Goal: Transaction & Acquisition: Purchase product/service

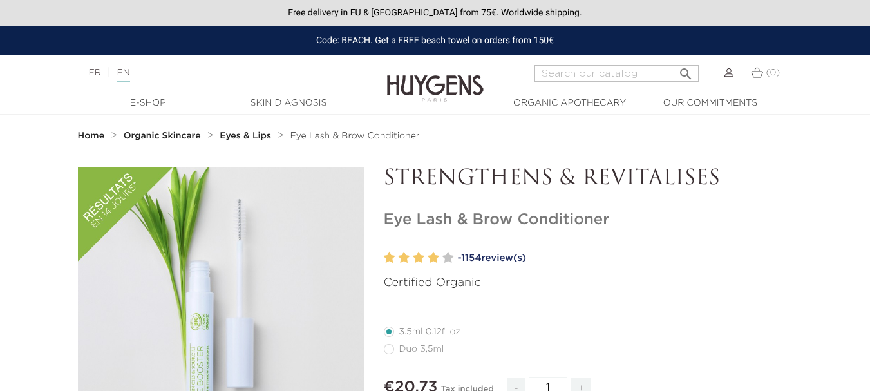
click at [395, 350] on label64"] "Duo 3,5ml" at bounding box center [422, 349] width 76 height 10
radio input "true"
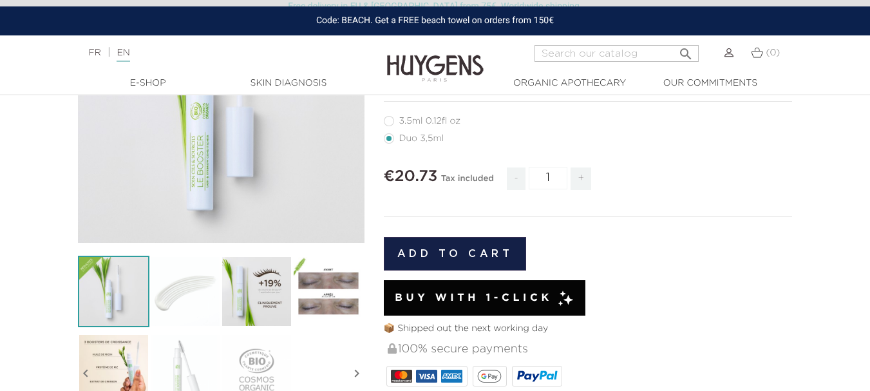
scroll to position [211, 0]
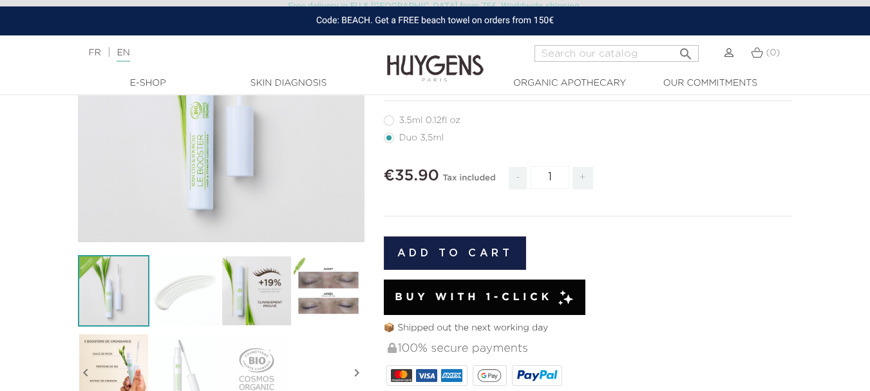
click at [583, 179] on span "+" at bounding box center [583, 178] width 21 height 23
type input "2"
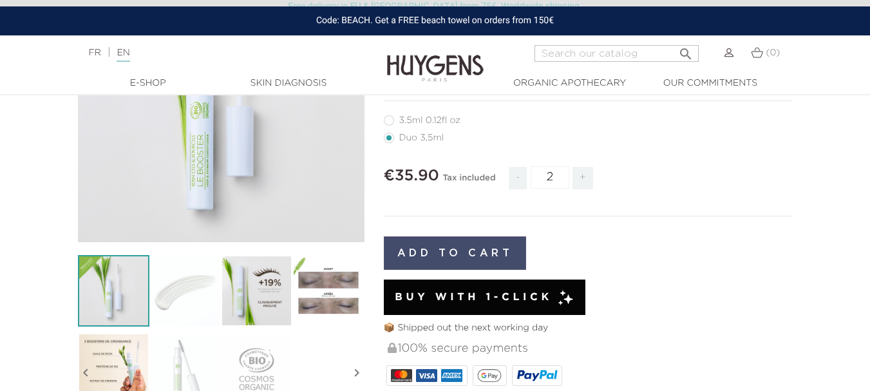
click at [505, 252] on button "Add to cart" at bounding box center [455, 252] width 143 height 33
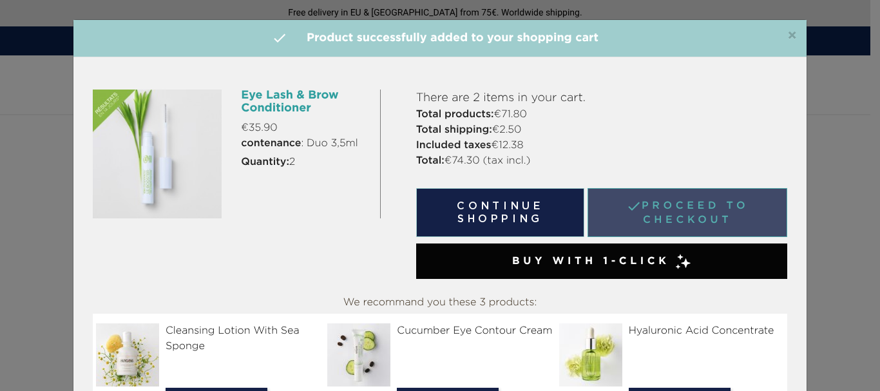
click at [661, 222] on link " Proceed to checkout" at bounding box center [687, 212] width 200 height 49
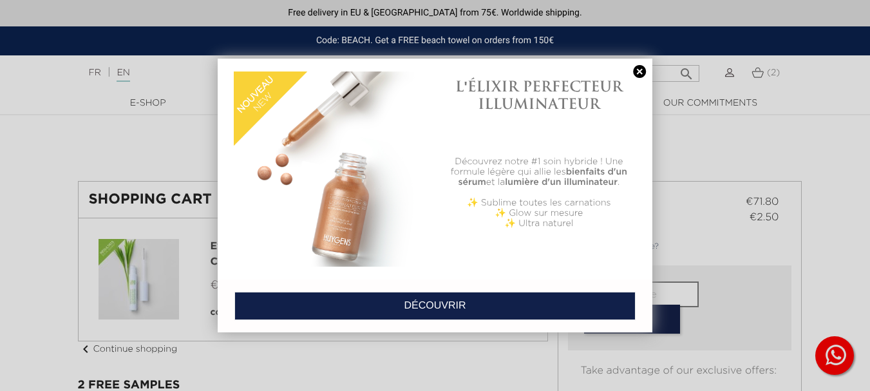
click at [639, 68] on link at bounding box center [639, 72] width 18 height 14
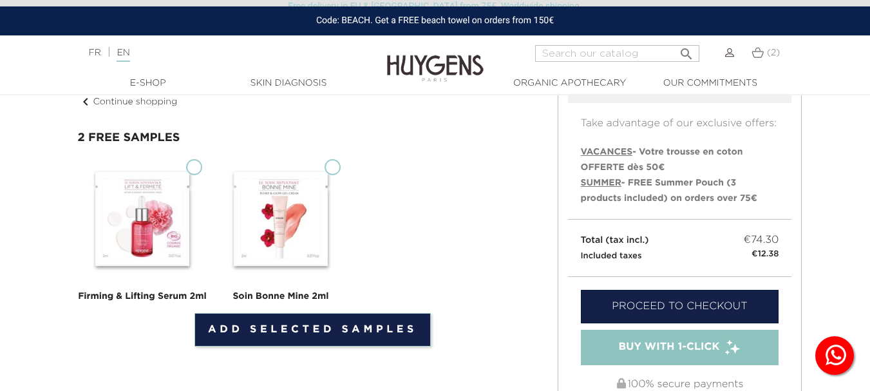
scroll to position [229, 0]
click at [196, 162] on input "Firming & Lifting Serum 2ml" at bounding box center [194, 166] width 16 height 16
checkbox input "true"
click at [330, 169] on input "Soin Bonne Mine 2ml" at bounding box center [333, 166] width 16 height 16
checkbox input "true"
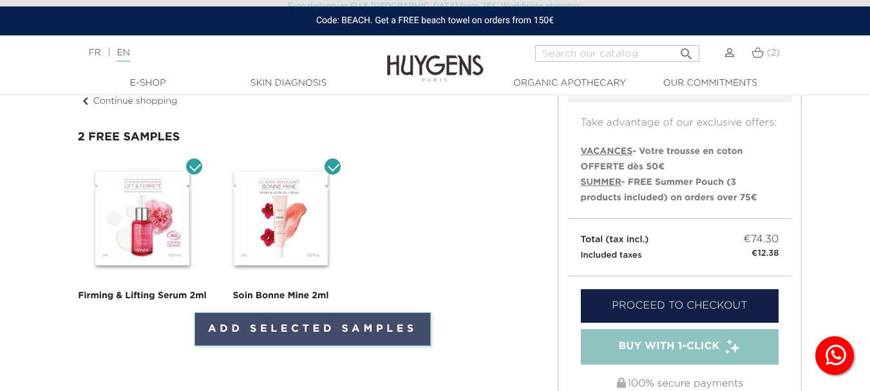
click at [325, 342] on link "Add selected samples" at bounding box center [312, 328] width 236 height 33
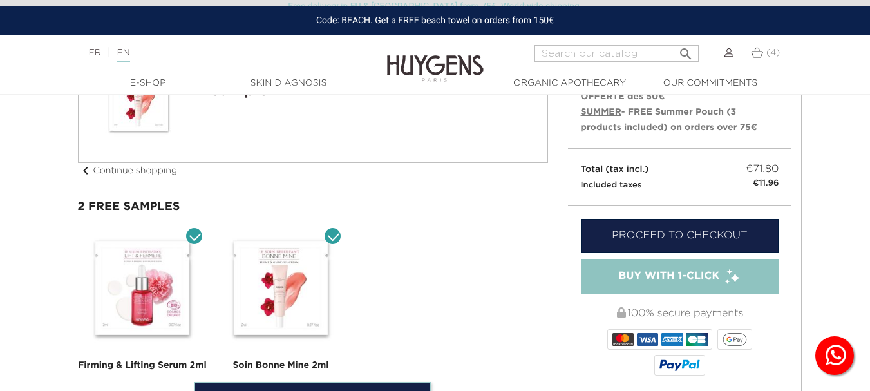
scroll to position [363, 0]
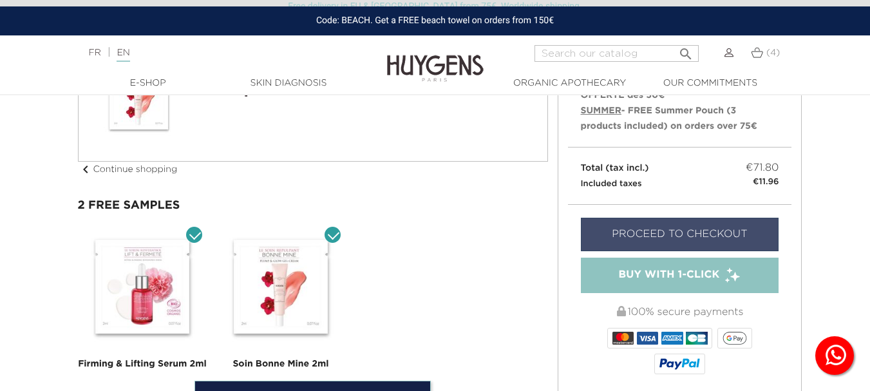
click at [711, 218] on link "Proceed to checkout" at bounding box center [680, 234] width 198 height 33
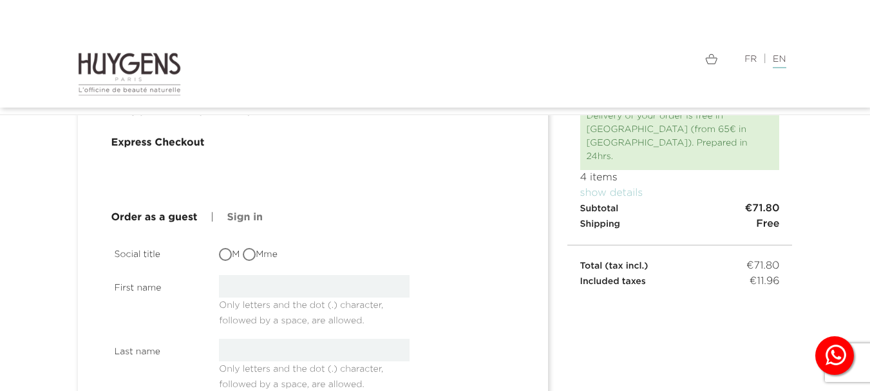
scroll to position [57, 0]
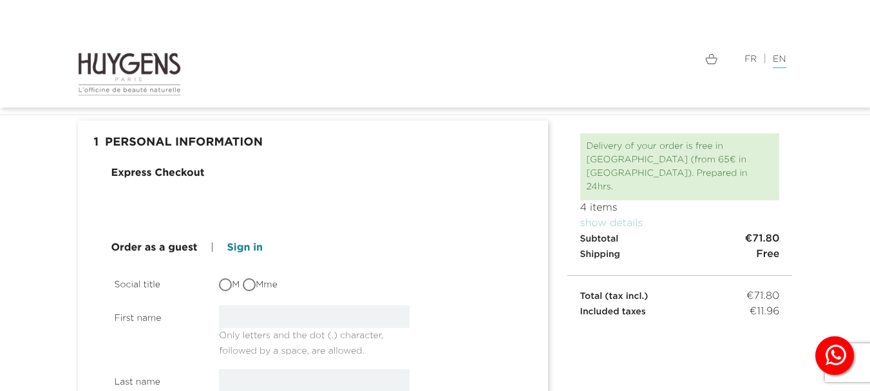
click at [249, 249] on link "Sign in" at bounding box center [244, 247] width 35 height 15
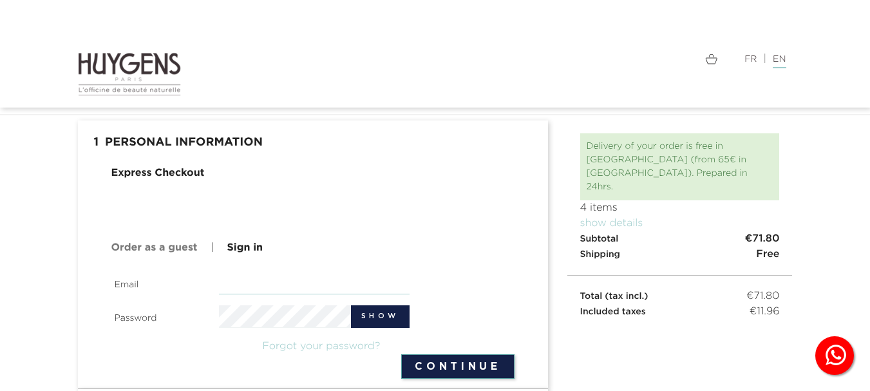
click at [292, 287] on input "email" at bounding box center [314, 283] width 191 height 23
type input "nataliekarinberglund04@gmail.com"
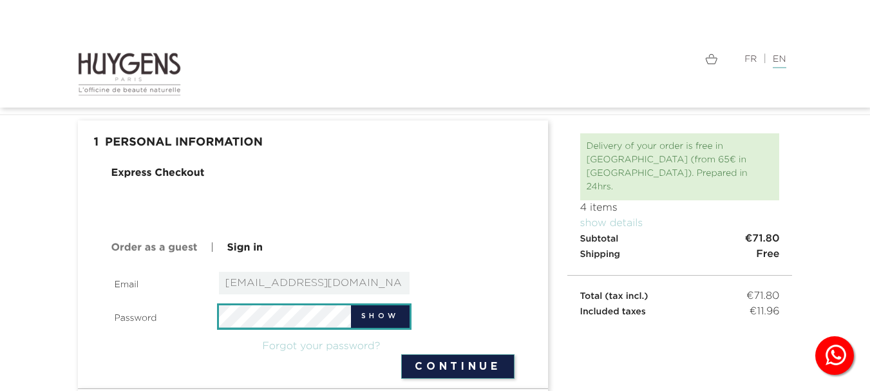
click at [401, 354] on button "Continue" at bounding box center [457, 366] width 113 height 24
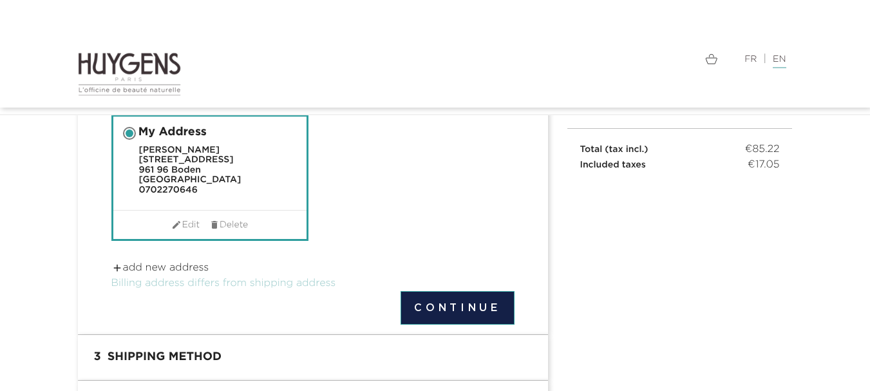
scroll to position [177, 0]
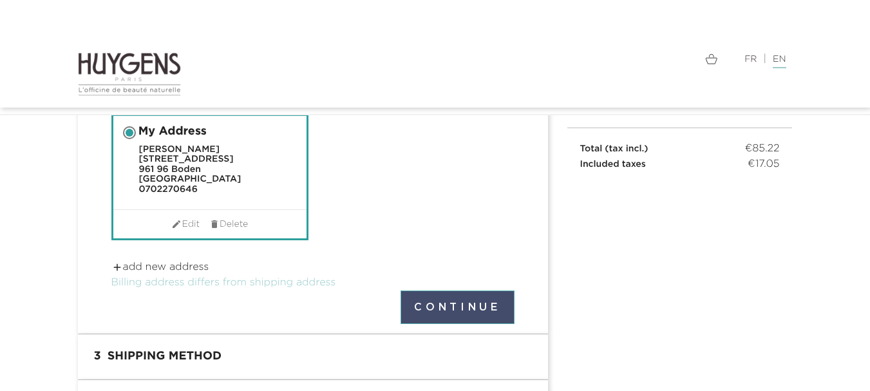
click at [466, 295] on button "Continue" at bounding box center [457, 306] width 113 height 33
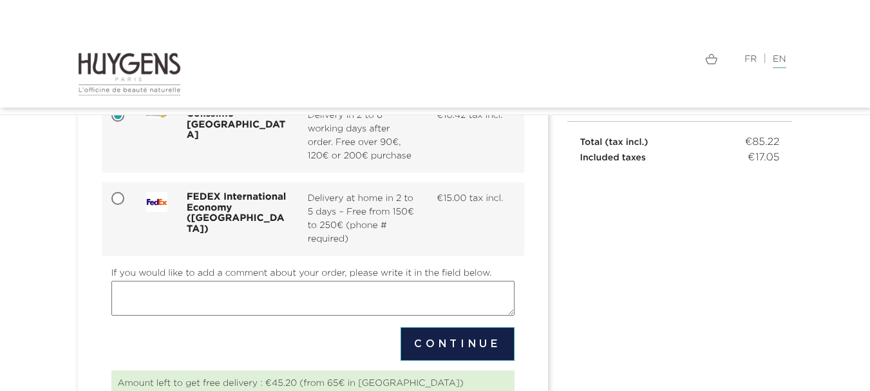
scroll to position [186, 0]
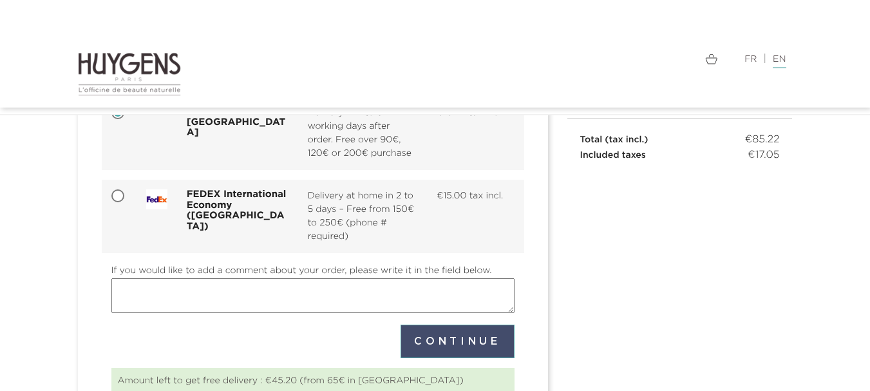
click at [446, 339] on button "Continue" at bounding box center [457, 341] width 113 height 33
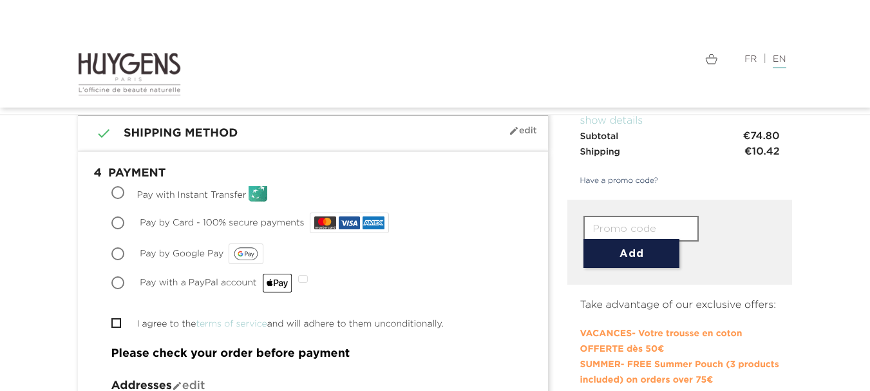
scroll to position [154, 0]
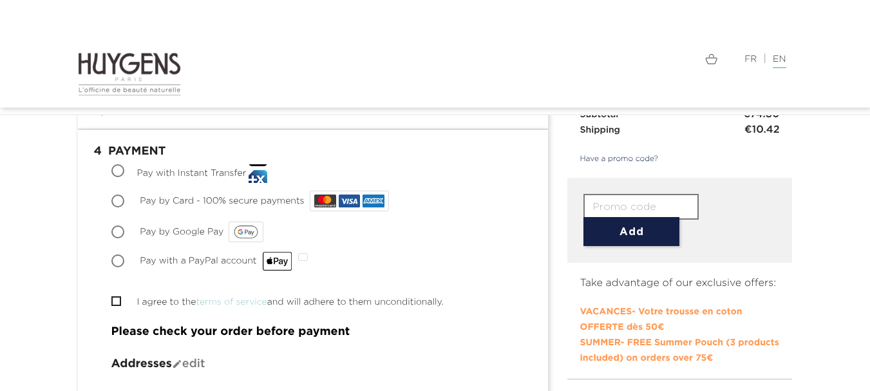
click at [121, 198] on input "Pay by Card - 100% secure payments" at bounding box center [119, 202] width 13 height 13
radio input "true"
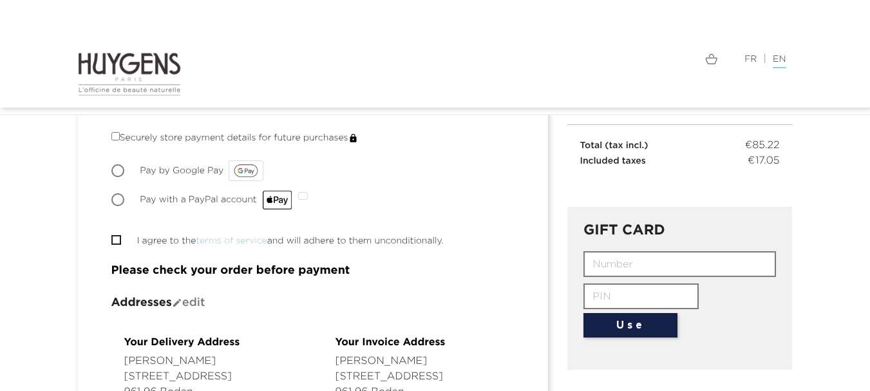
scroll to position [407, 0]
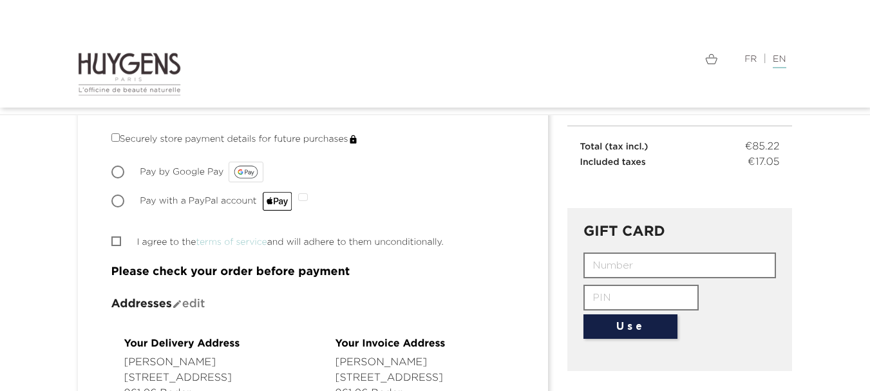
click at [118, 237] on input "I agree to the terms of service and will adhere to them unconditionally." at bounding box center [115, 241] width 8 height 8
checkbox input "true"
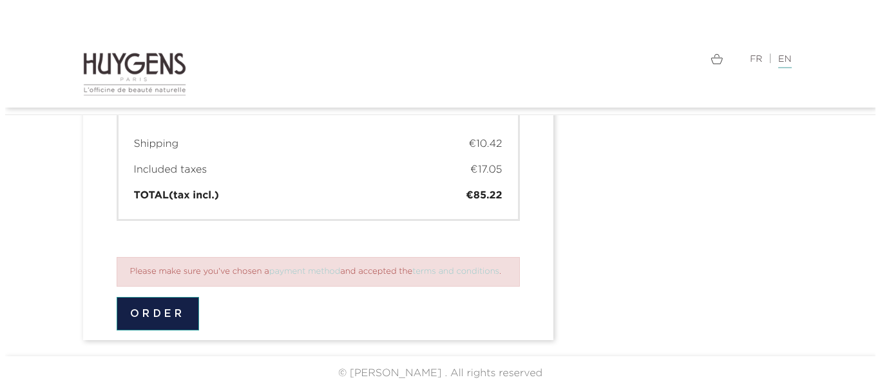
scroll to position [1164, 0]
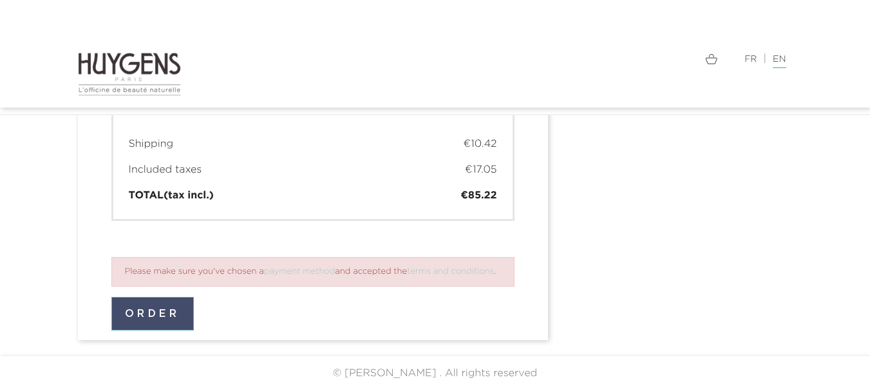
click at [180, 316] on button "Order" at bounding box center [152, 313] width 82 height 33
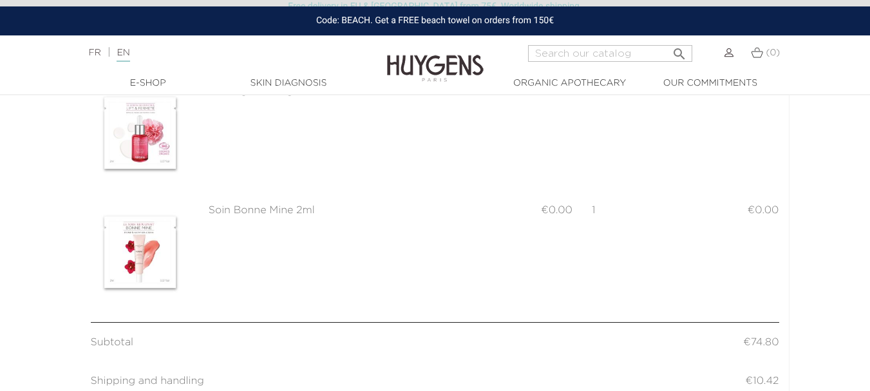
scroll to position [319, 0]
